Goal: Task Accomplishment & Management: Use online tool/utility

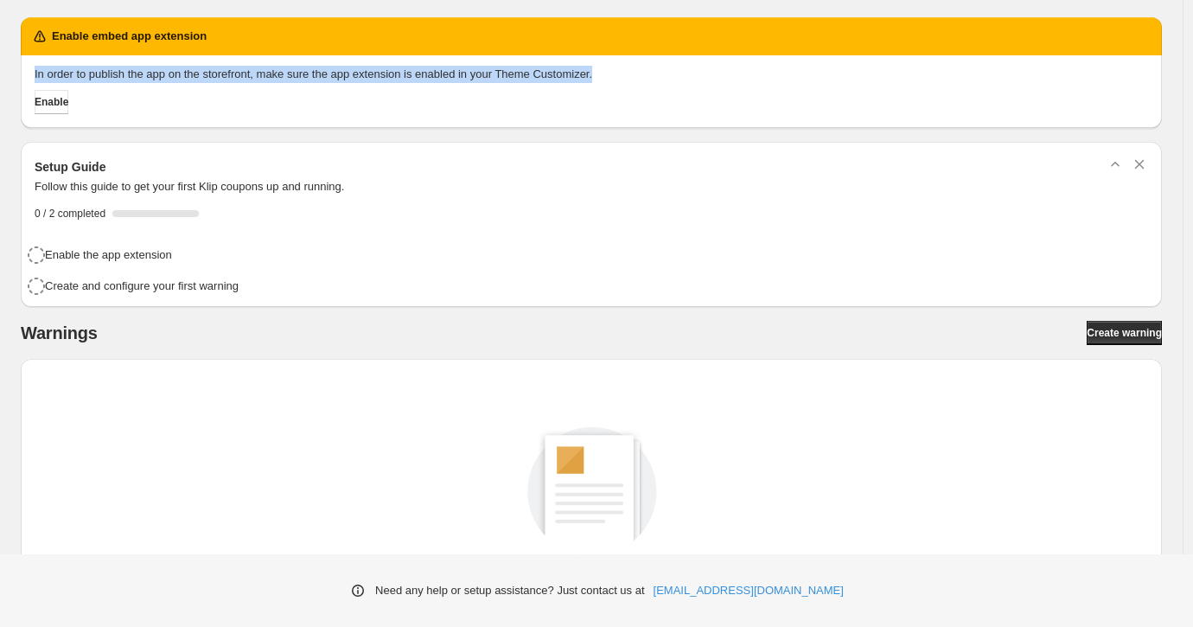
drag, startPoint x: 35, startPoint y: 75, endPoint x: 637, endPoint y: 77, distance: 602.6
click at [637, 77] on p "In order to publish the app on the storefront, make sure the app extension is e…" at bounding box center [592, 74] width 1114 height 17
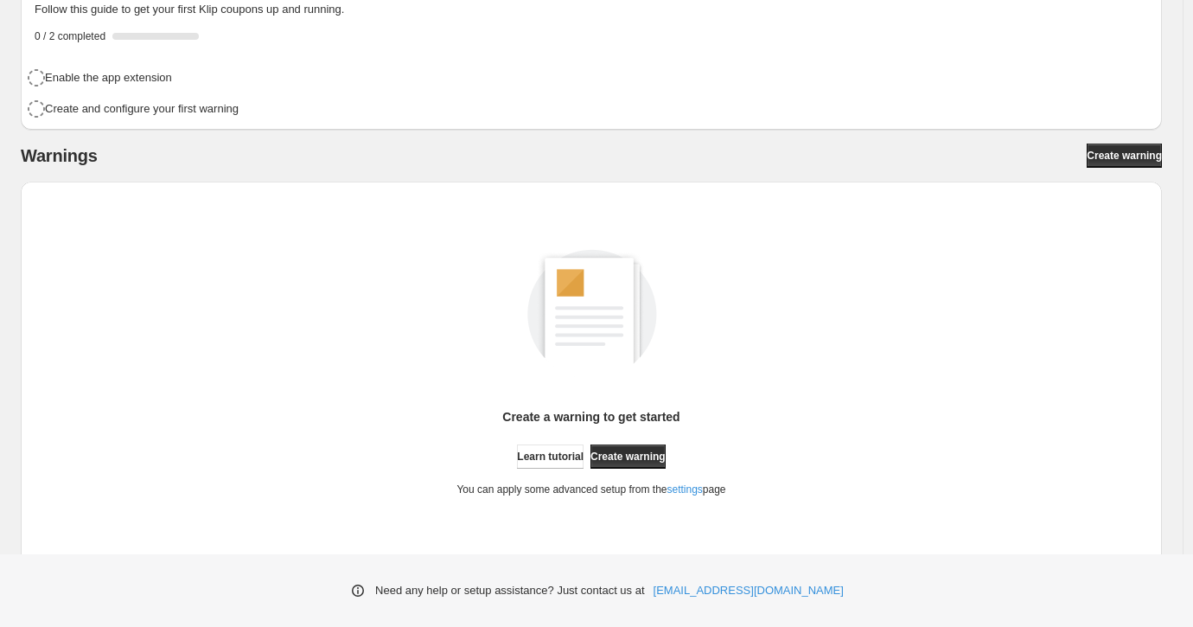
scroll to position [195, 0]
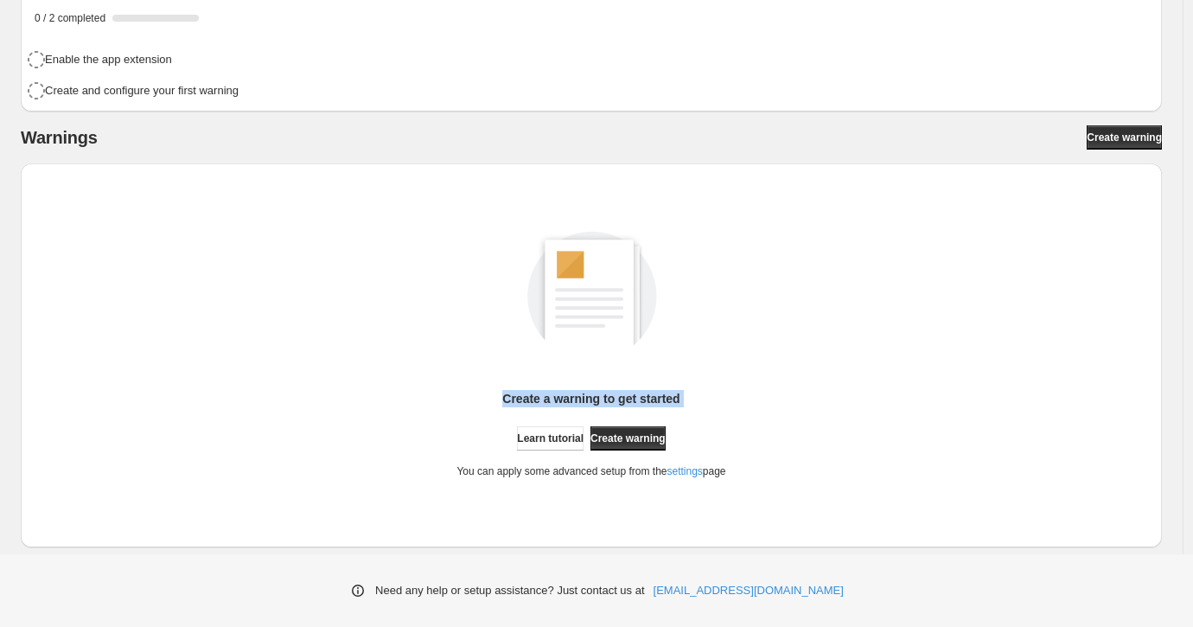
drag, startPoint x: 497, startPoint y: 395, endPoint x: 735, endPoint y: 405, distance: 238.0
click at [725, 405] on div "Create a warning to get started Learn tutorial Create warning You can apply som…" at bounding box center [590, 434] width 269 height 88
click at [725, 427] on div "Create a warning to get started Learn tutorial Create warning You can apply som…" at bounding box center [590, 434] width 269 height 88
click at [657, 450] on div "You can apply some advanced setup from the settings page" at bounding box center [590, 464] width 269 height 28
click at [655, 432] on span "Create warning" at bounding box center [627, 438] width 75 height 14
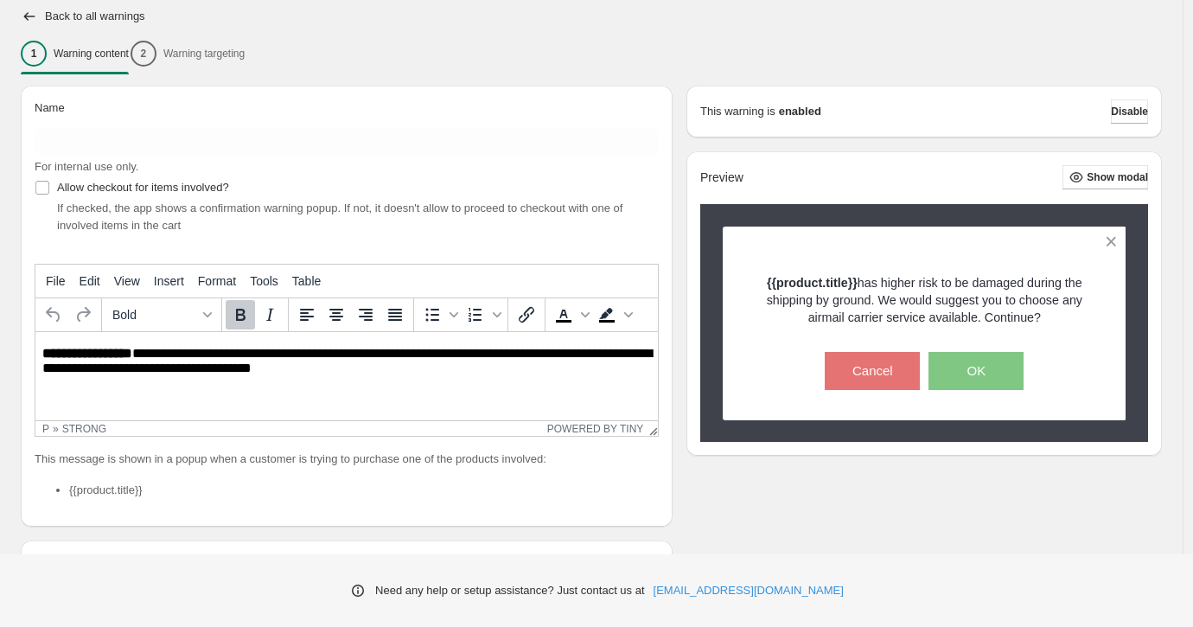
scroll to position [209, 0]
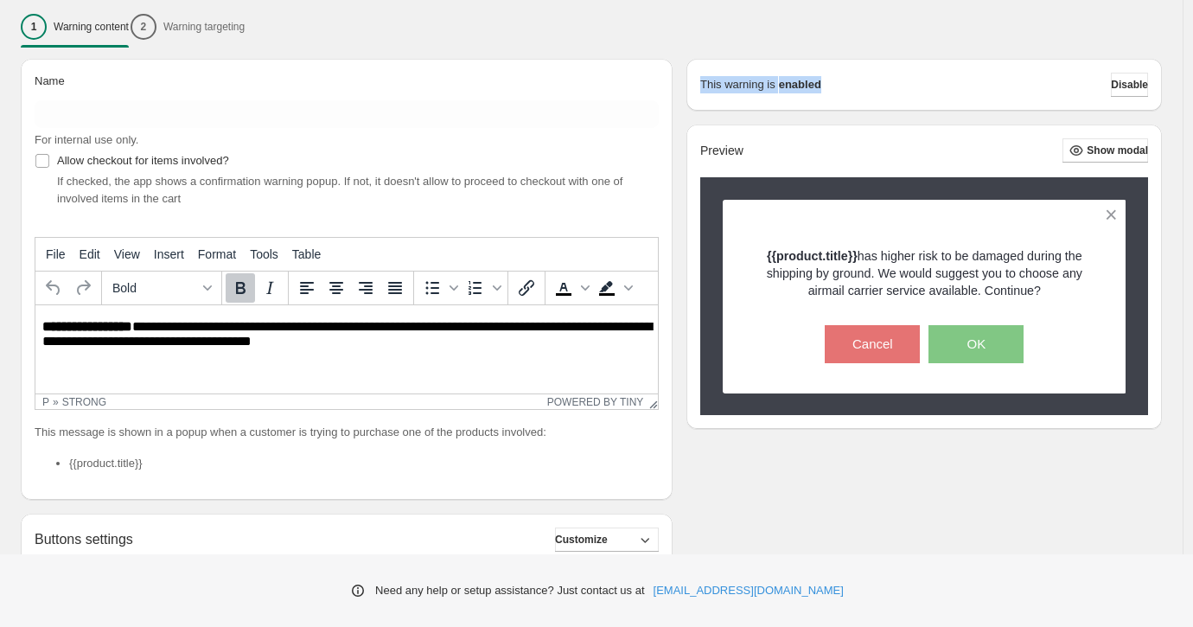
drag, startPoint x: 706, startPoint y: 82, endPoint x: 844, endPoint y: 86, distance: 137.5
click at [844, 86] on div "This warning is enabled Disable" at bounding box center [923, 85] width 475 height 52
click at [936, 112] on div "This warning is enabled Disable Preview Show modal {{product.title}} has higher…" at bounding box center [923, 244] width 475 height 370
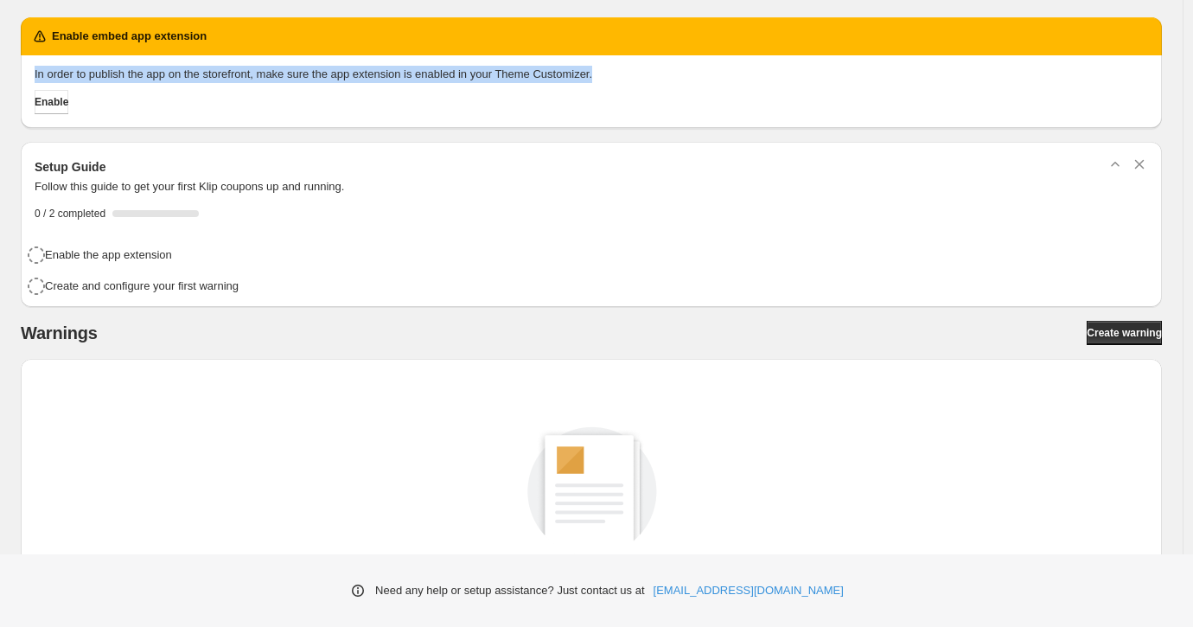
drag, startPoint x: 33, startPoint y: 74, endPoint x: 635, endPoint y: 80, distance: 601.7
click at [635, 80] on div "In order to publish the app on the storefront, make sure the app extension is e…" at bounding box center [591, 91] width 1141 height 73
